Goal: Find specific page/section: Find specific page/section

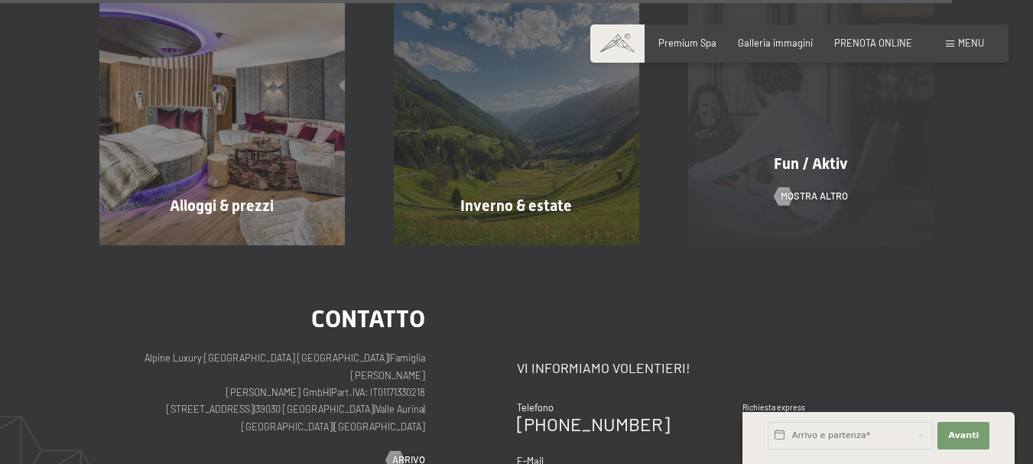
scroll to position [5736, 0]
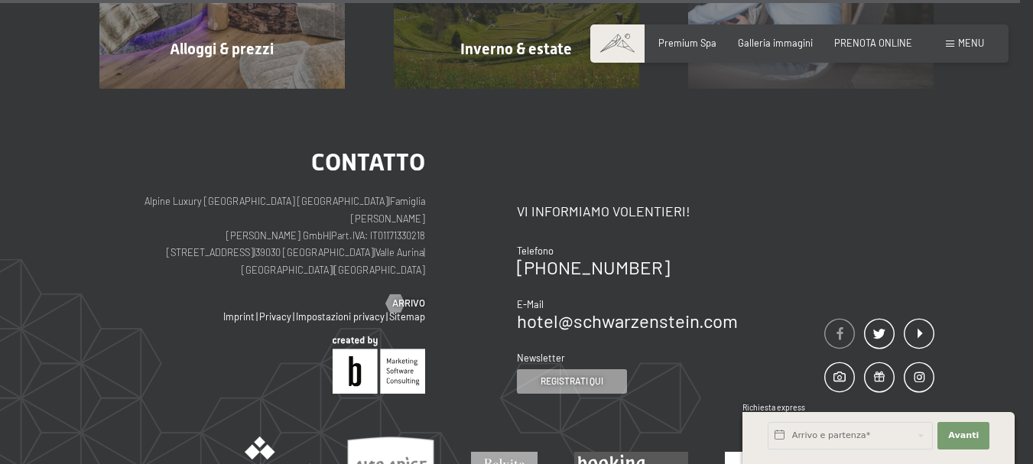
click at [833, 318] on span at bounding box center [839, 333] width 31 height 31
click at [834, 318] on span at bounding box center [839, 333] width 31 height 31
click at [832, 318] on span at bounding box center [839, 333] width 31 height 31
click at [842, 318] on span at bounding box center [839, 333] width 31 height 31
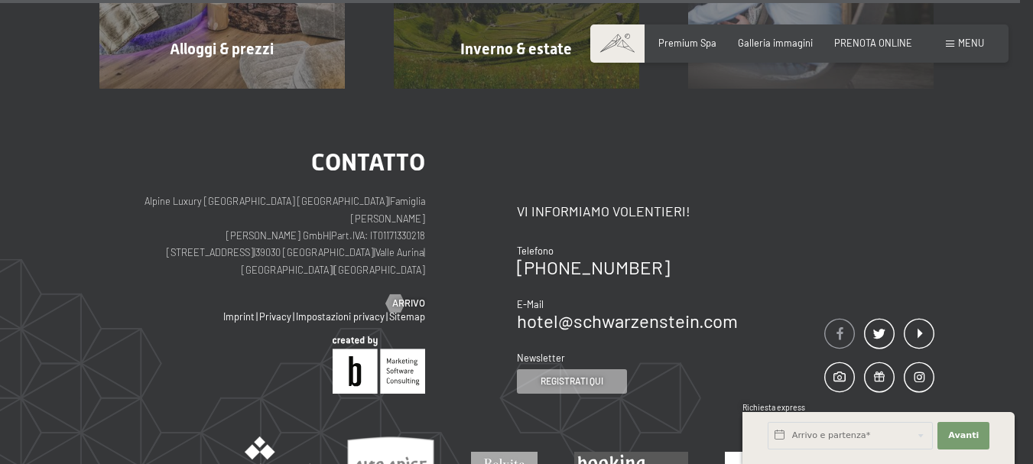
click at [829, 318] on span at bounding box center [839, 333] width 31 height 31
click at [833, 318] on span at bounding box center [839, 333] width 31 height 31
click at [841, 318] on span at bounding box center [839, 333] width 31 height 31
click at [837, 318] on span at bounding box center [839, 333] width 31 height 31
click at [841, 318] on span at bounding box center [839, 333] width 31 height 31
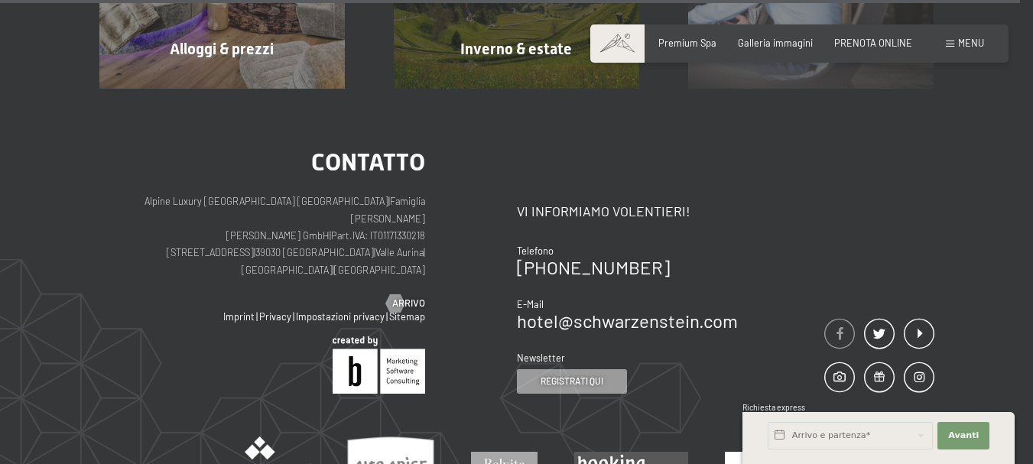
click at [840, 318] on span at bounding box center [839, 333] width 31 height 31
